Goal: Task Accomplishment & Management: Use online tool/utility

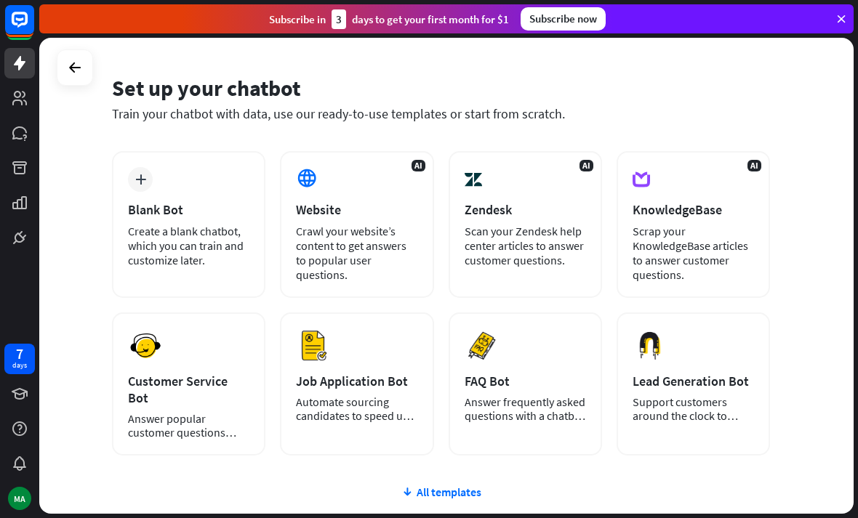
scroll to position [28, 0]
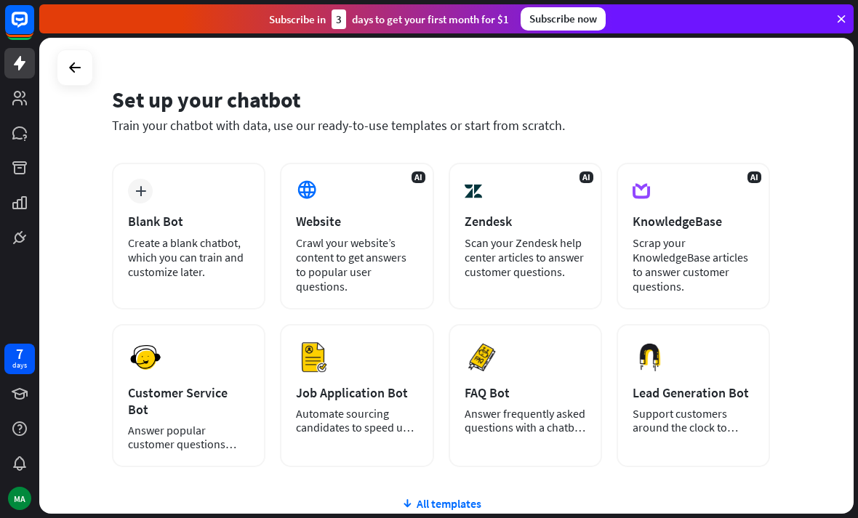
click at [81, 60] on icon at bounding box center [74, 67] width 17 height 17
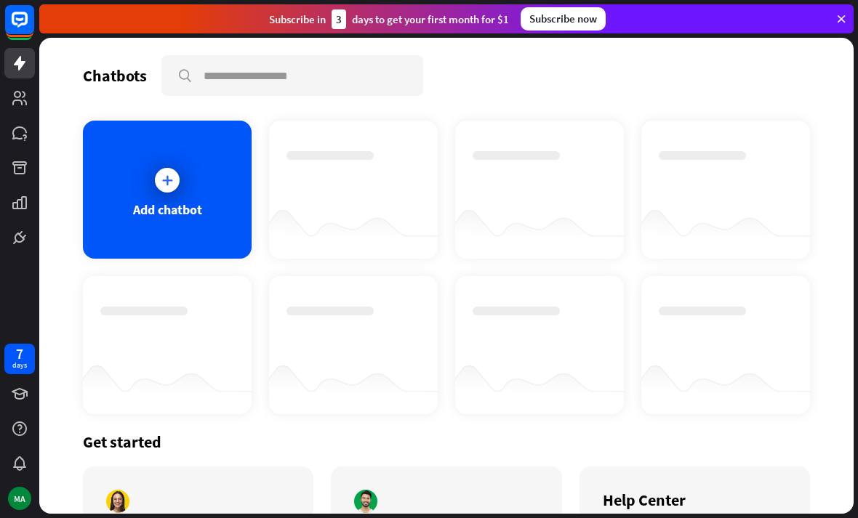
click at [17, 504] on div "MA" at bounding box center [19, 498] width 23 height 23
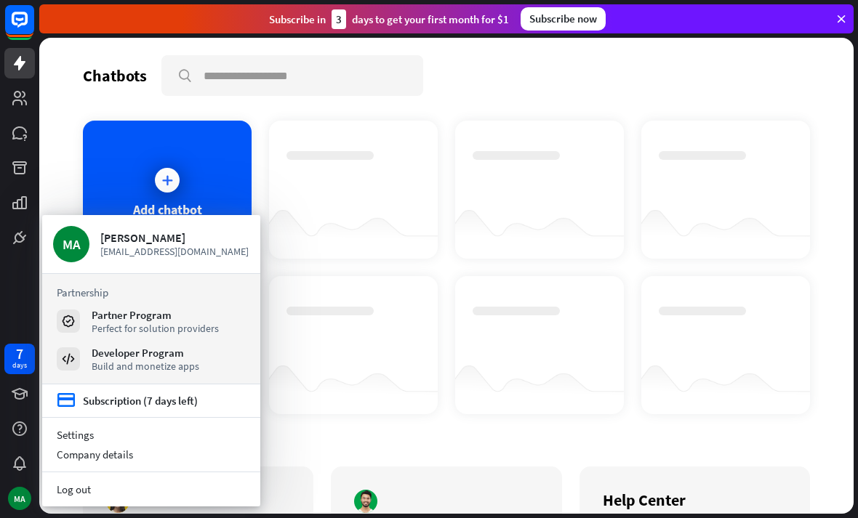
click at [98, 434] on link "Settings" at bounding box center [151, 435] width 218 height 20
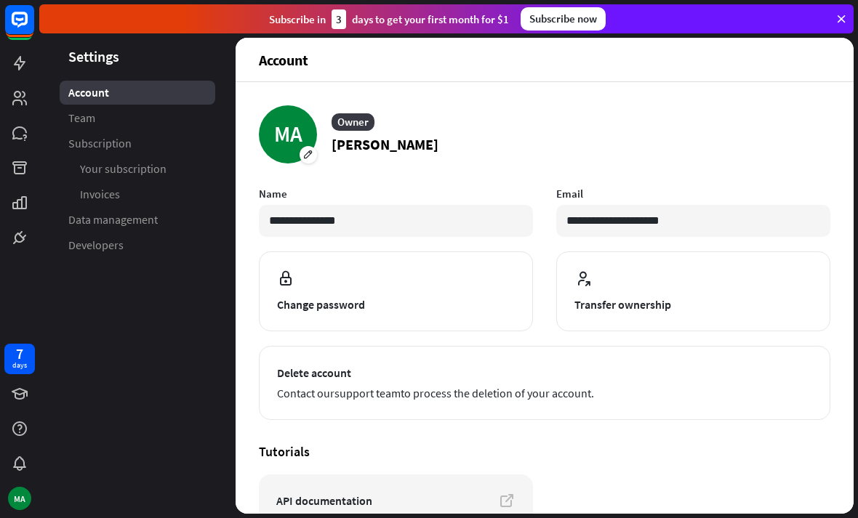
click at [128, 116] on link "Team" at bounding box center [138, 118] width 156 height 24
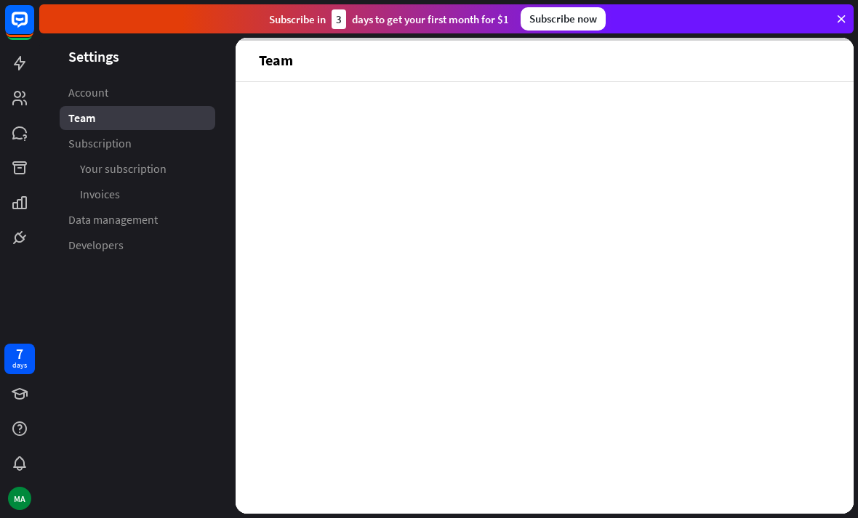
click at [137, 150] on link "Subscription" at bounding box center [138, 144] width 156 height 24
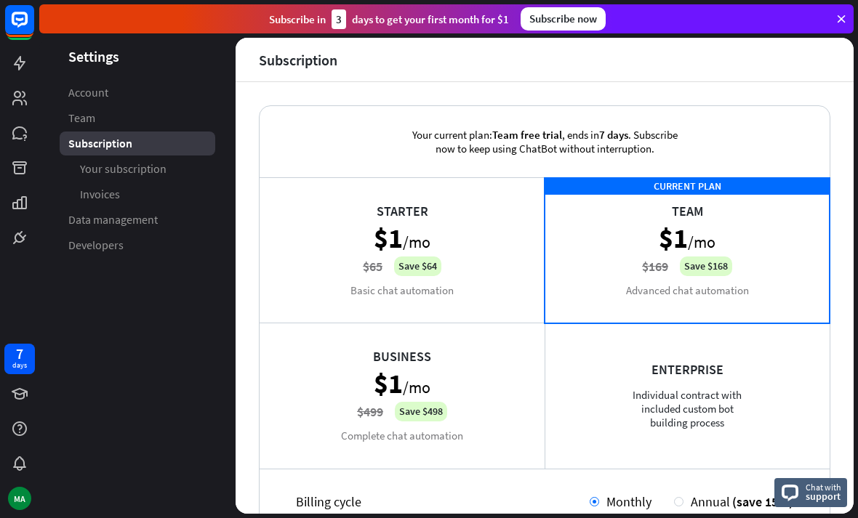
click at [168, 169] on link "Your subscription" at bounding box center [138, 169] width 156 height 24
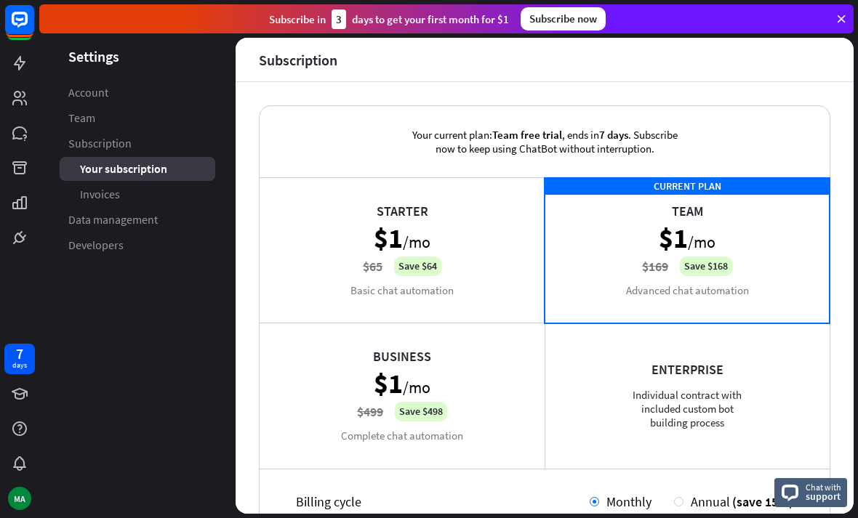
click at [97, 198] on span "Invoices" at bounding box center [100, 194] width 40 height 15
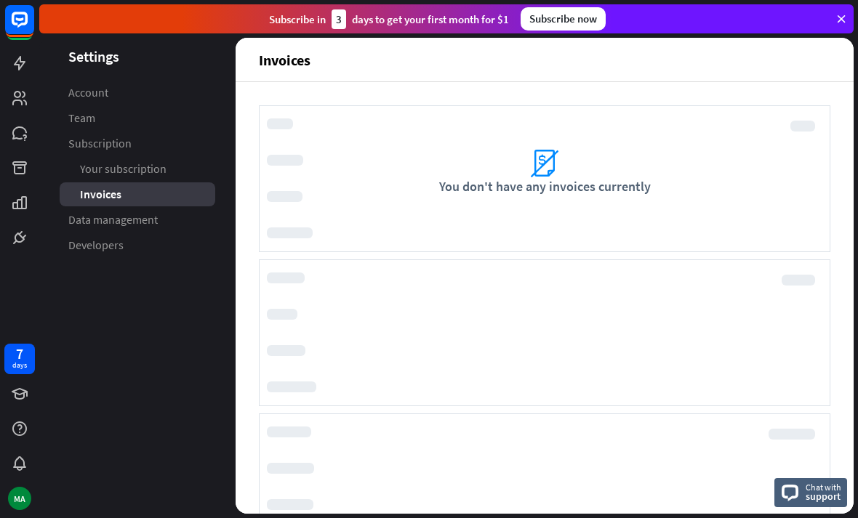
click at [81, 219] on span "Data management" at bounding box center [112, 219] width 89 height 15
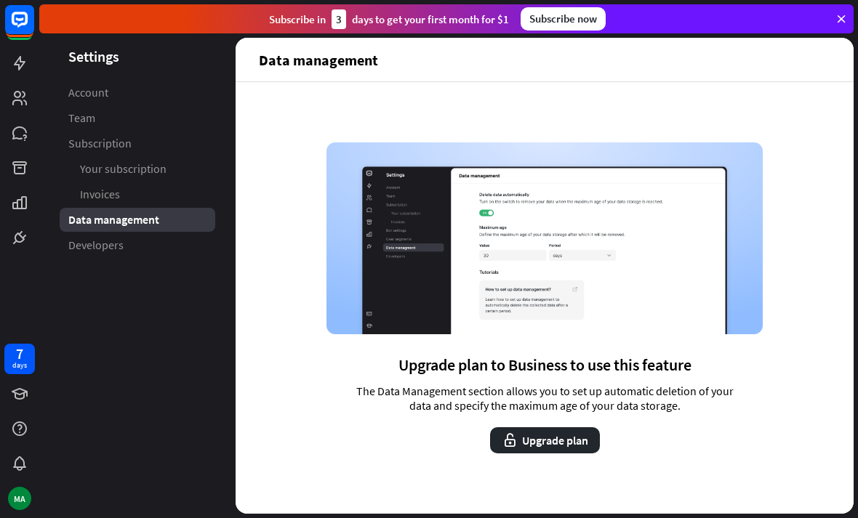
click at [81, 244] on span "Developers" at bounding box center [95, 245] width 55 height 15
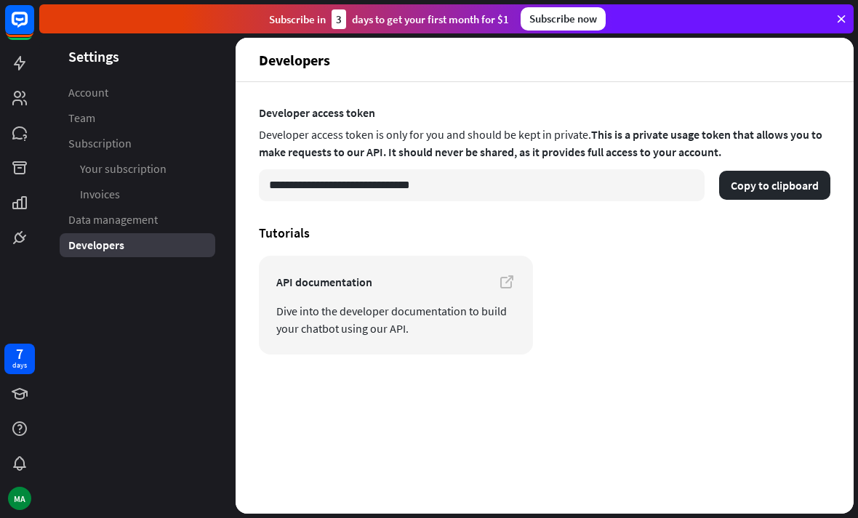
click at [137, 92] on link "Account" at bounding box center [138, 93] width 156 height 24
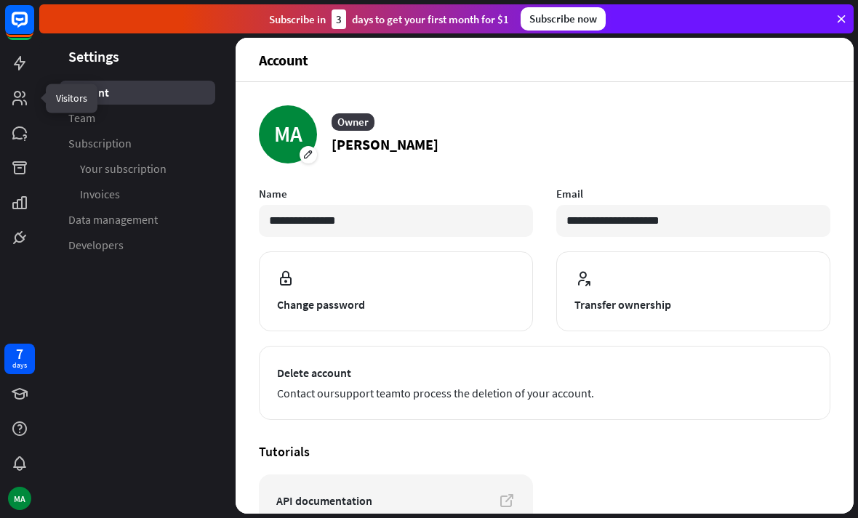
click at [31, 93] on link at bounding box center [19, 98] width 31 height 31
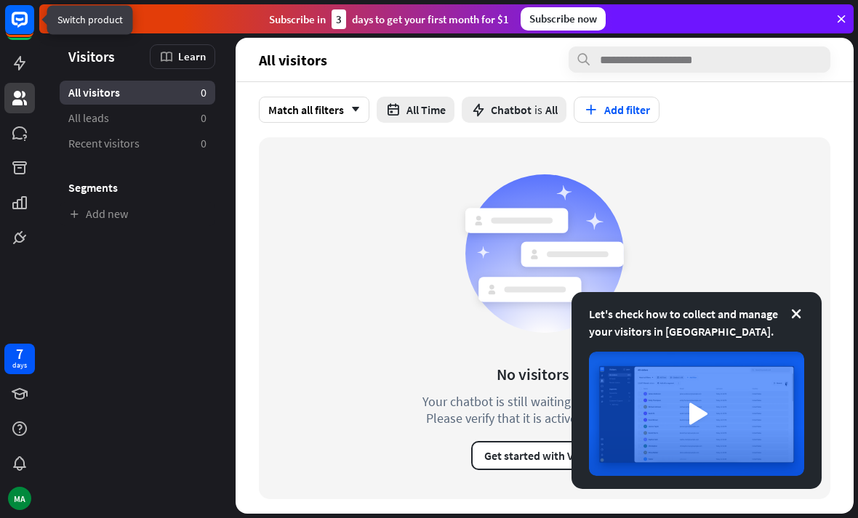
click at [23, 21] on rect at bounding box center [19, 19] width 29 height 29
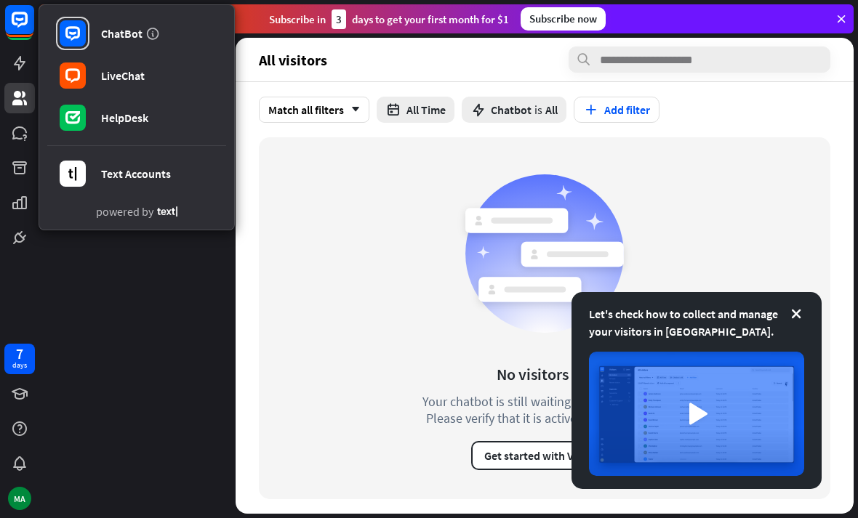
click at [143, 332] on aside "Let's check how to collect and manage your visitors in [GEOGRAPHIC_DATA]. Visit…" at bounding box center [137, 276] width 196 height 476
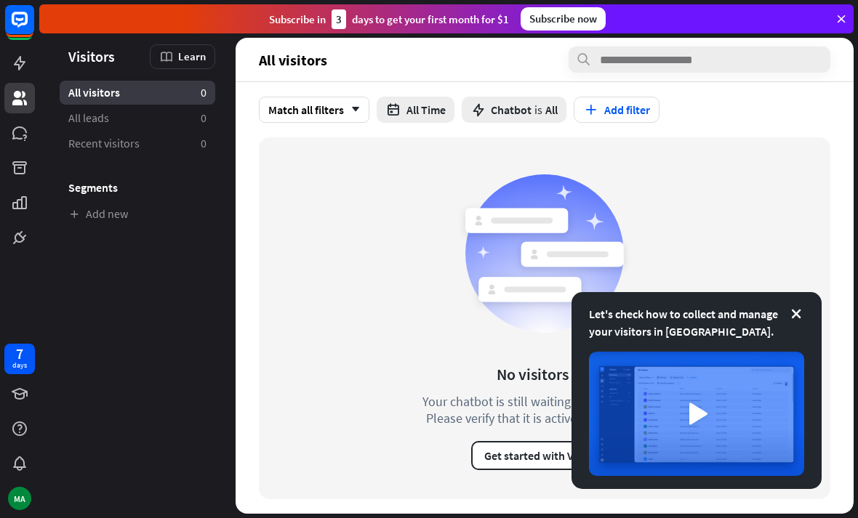
click at [24, 498] on div "MA" at bounding box center [19, 498] width 23 height 23
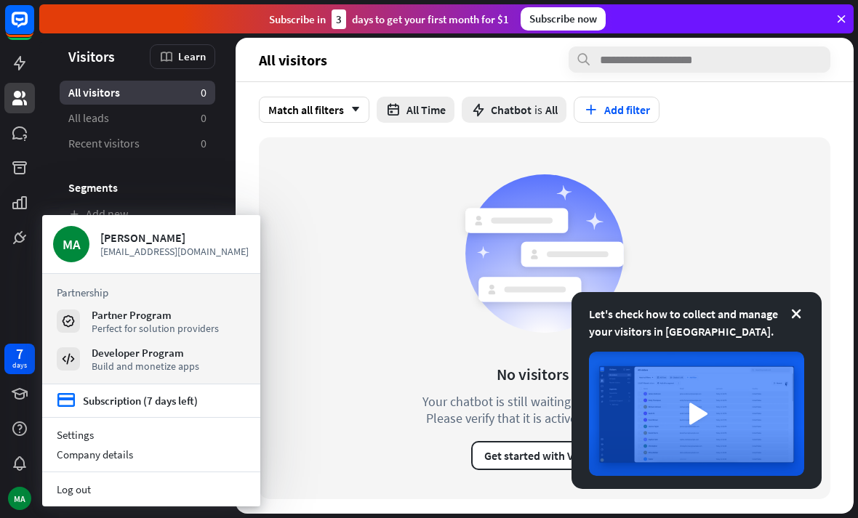
click at [12, 292] on div "7 days MA" at bounding box center [19, 259] width 39 height 518
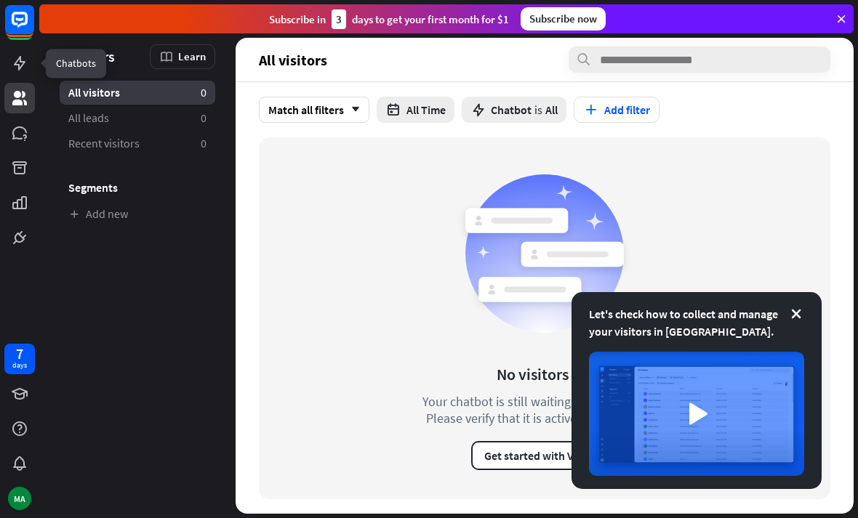
click at [0, 0] on icon at bounding box center [0, 0] width 0 height 0
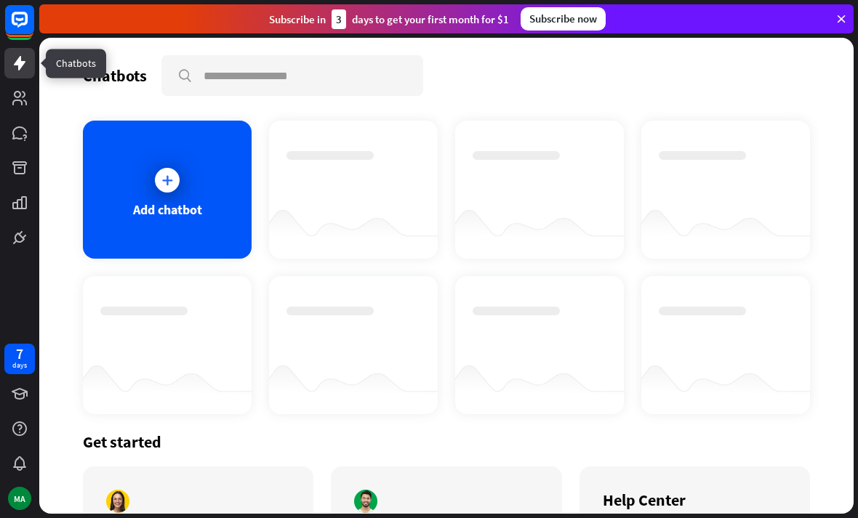
click at [127, 157] on div "Add chatbot" at bounding box center [167, 190] width 169 height 138
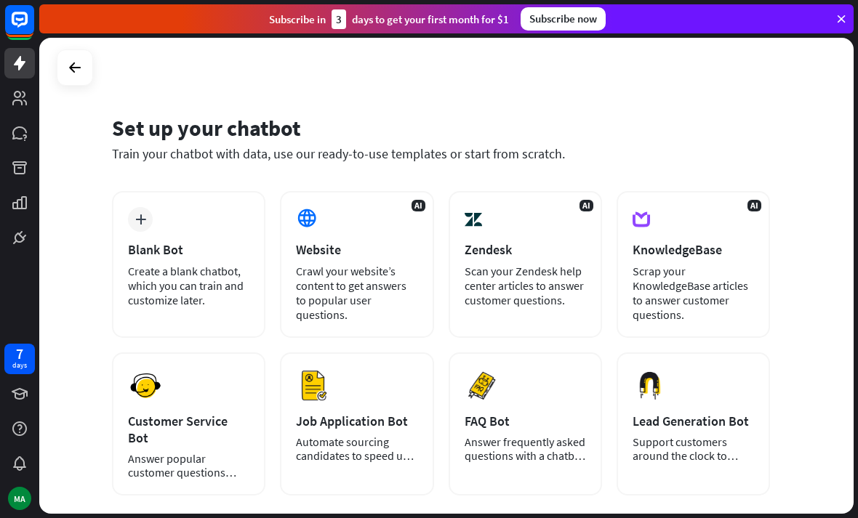
click at [365, 248] on div "Website" at bounding box center [356, 249] width 121 height 17
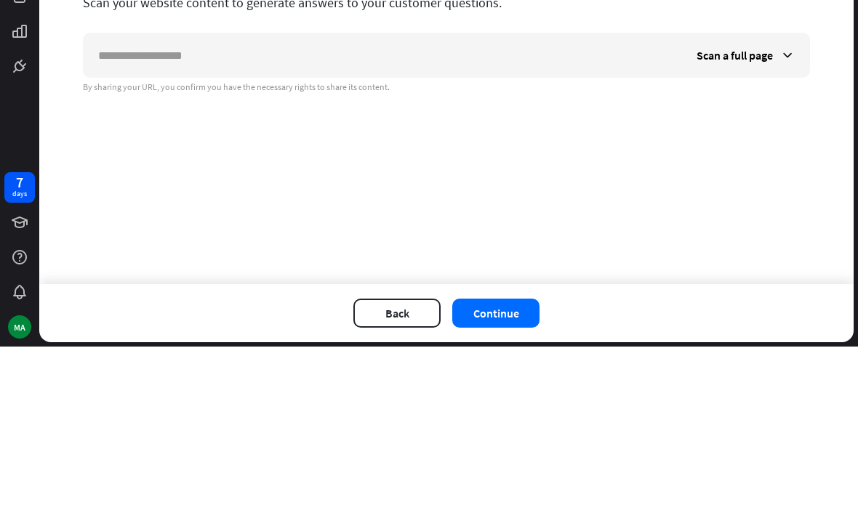
click at [257, 205] on input "text" at bounding box center [383, 227] width 598 height 44
type input "**********"
click at [770, 129] on div "**********" at bounding box center [446, 247] width 814 height 418
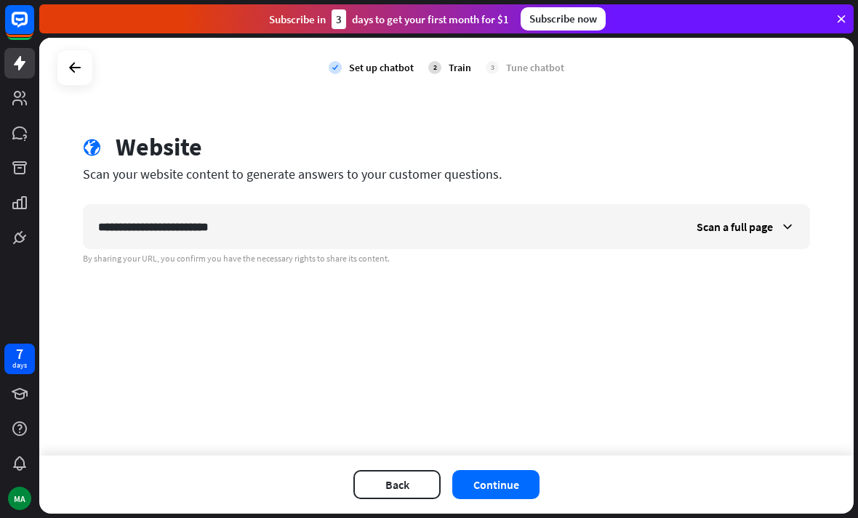
click at [519, 484] on button "Continue" at bounding box center [495, 484] width 87 height 29
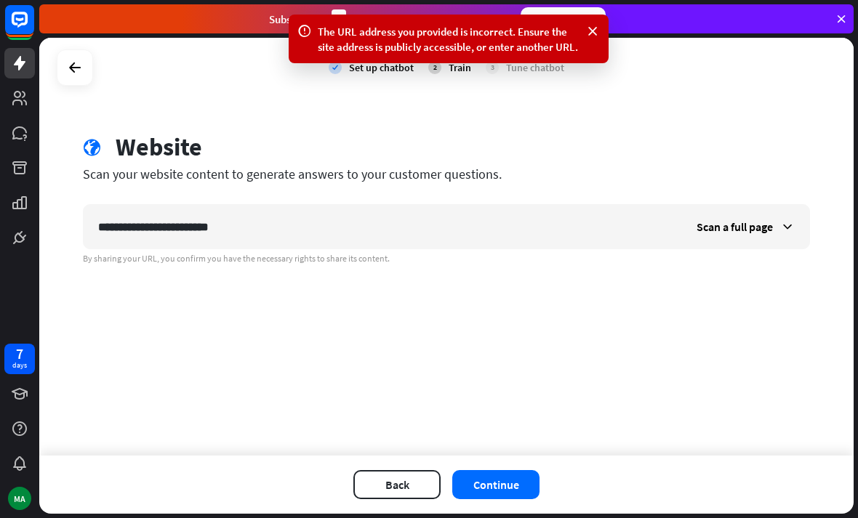
click at [764, 220] on span "Scan a full page" at bounding box center [735, 227] width 76 height 15
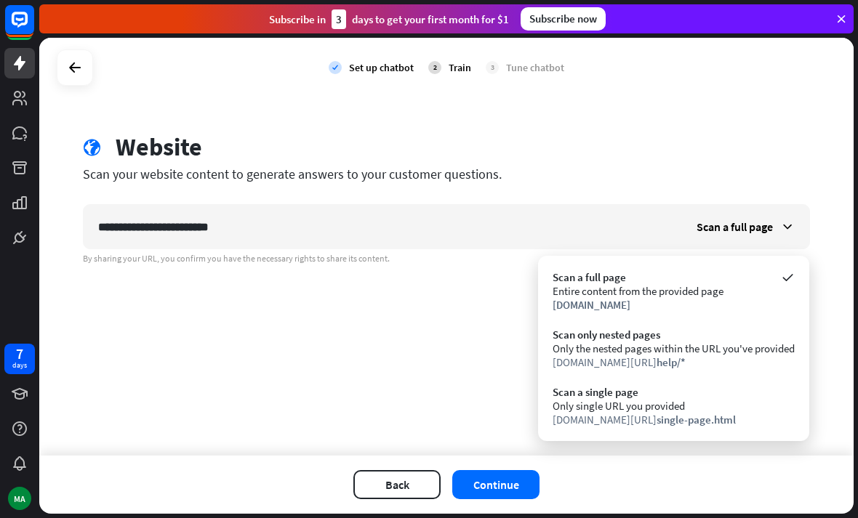
click at [708, 410] on div "Only single URL you provided" at bounding box center [674, 406] width 242 height 14
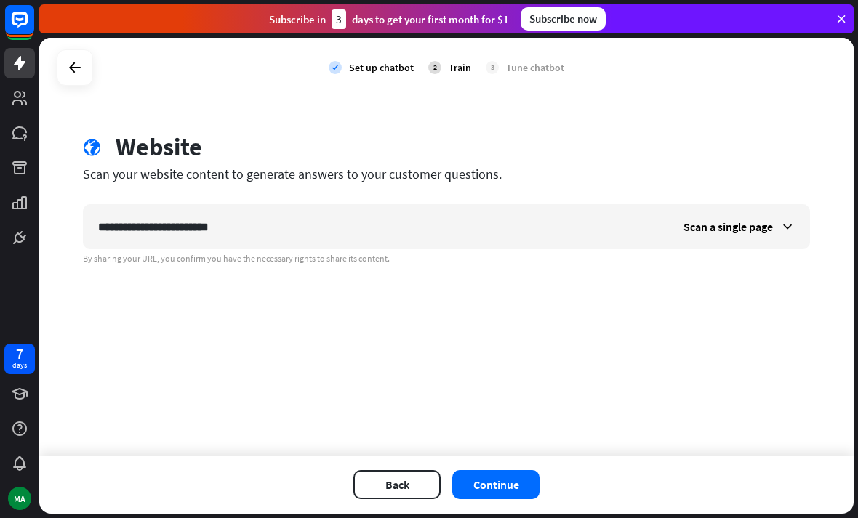
click at [529, 481] on button "Continue" at bounding box center [495, 484] width 87 height 29
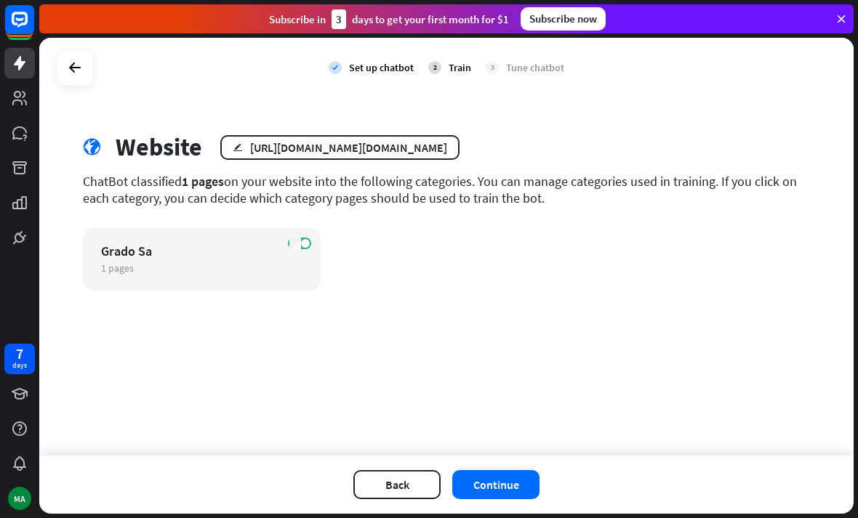
click at [526, 480] on button "Continue" at bounding box center [495, 484] width 87 height 29
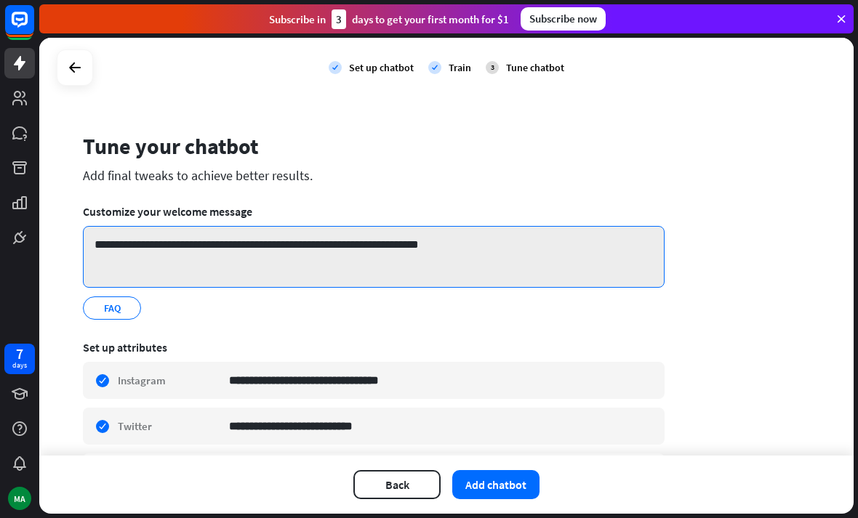
click at [517, 247] on textarea "**********" at bounding box center [374, 257] width 582 height 62
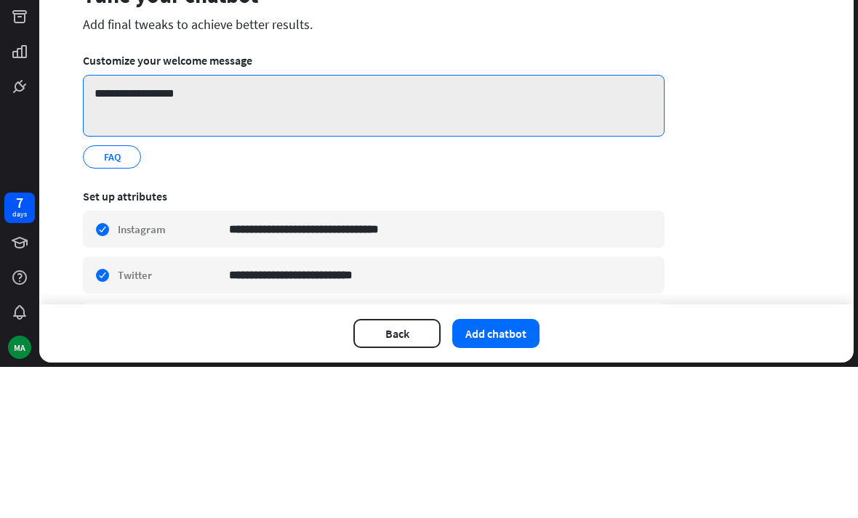
type textarea "******"
type textarea "*"
type textarea "**********"
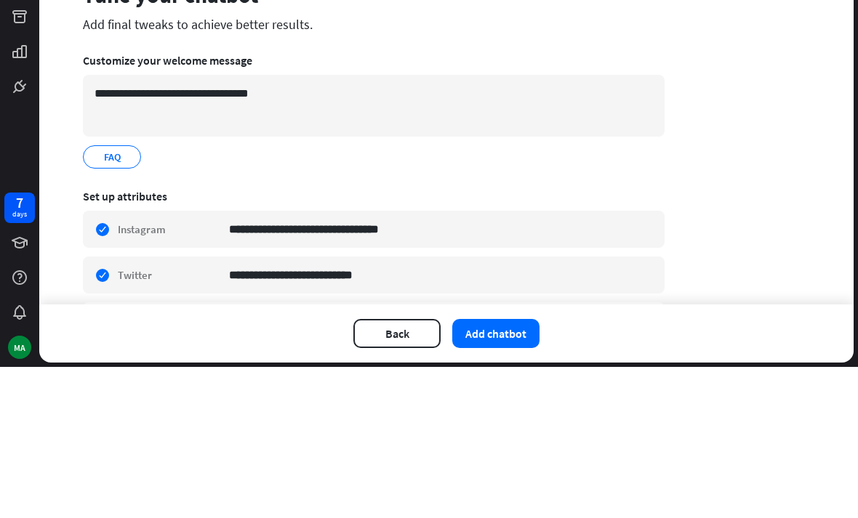
click at [768, 138] on div "**********" at bounding box center [446, 320] width 727 height 377
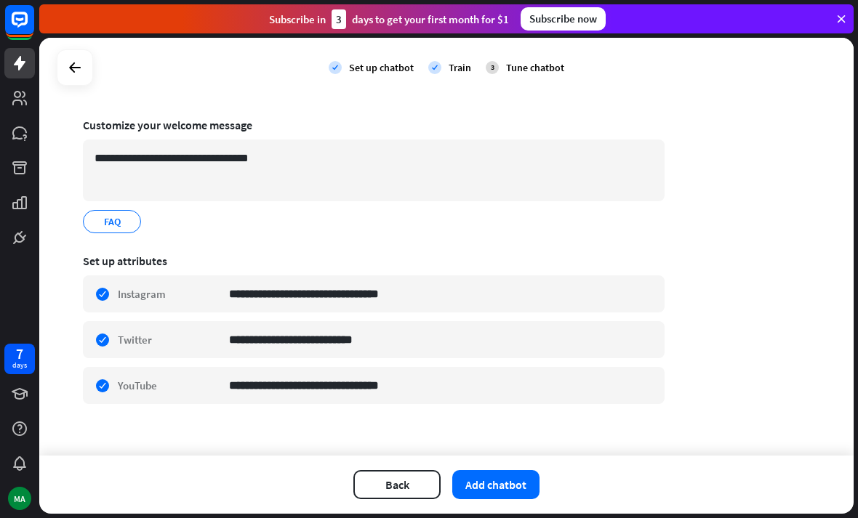
scroll to position [90, 0]
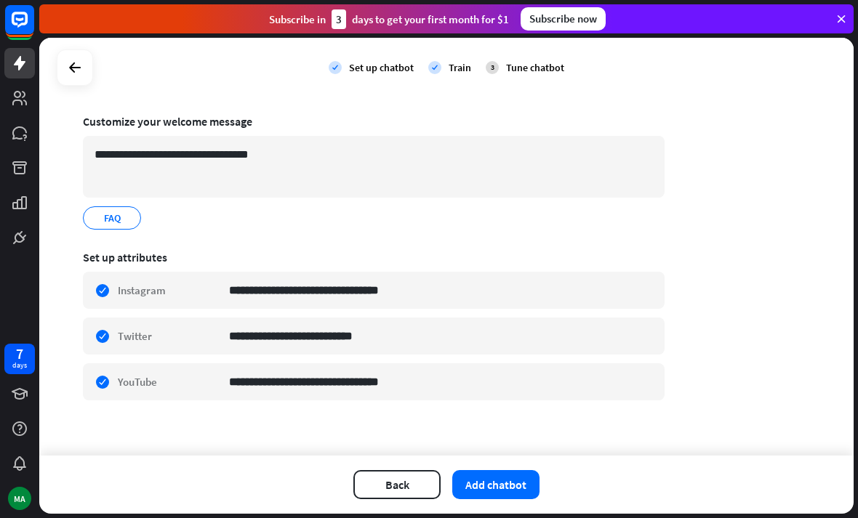
click at [520, 482] on button "Add chatbot" at bounding box center [495, 484] width 87 height 29
